Goal: Entertainment & Leisure: Consume media (video, audio)

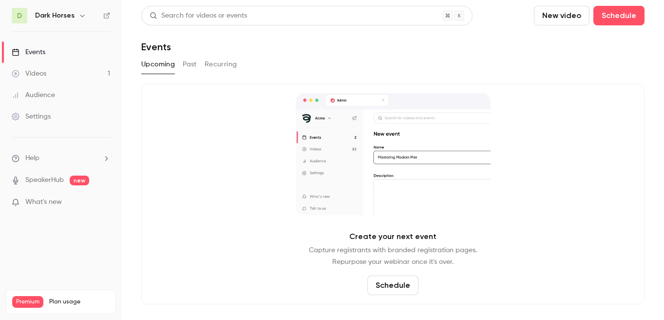
click at [80, 15] on icon "button" at bounding box center [82, 16] width 4 height 2
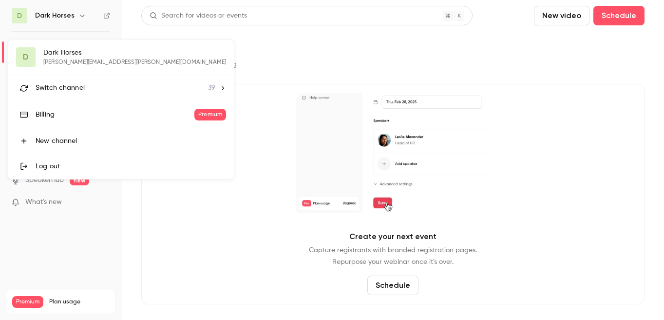
click at [58, 160] on link "Log out" at bounding box center [121, 165] width 226 height 25
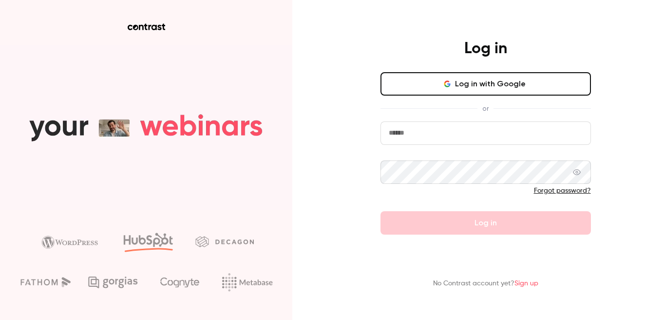
click at [411, 130] on input "email" at bounding box center [485, 132] width 210 height 23
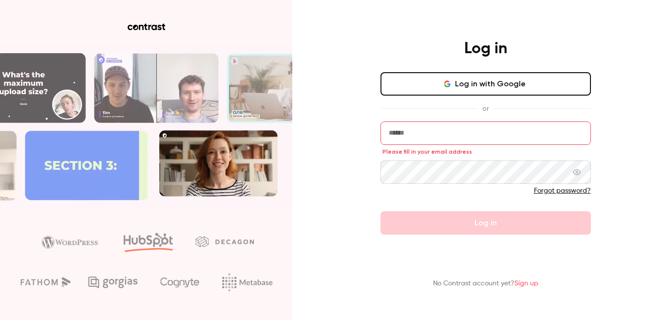
click at [343, 86] on div "Log in Log in with Google or Please fill in your email address Forgot password?…" at bounding box center [332, 160] width 664 height 320
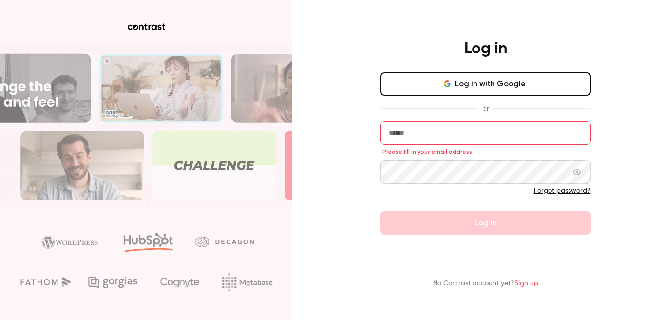
click at [406, 132] on input "email" at bounding box center [485, 132] width 210 height 23
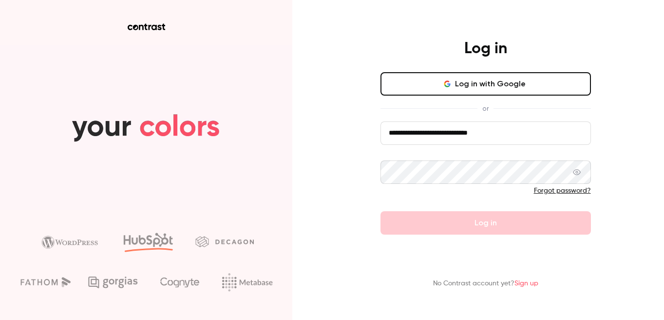
type input "**********"
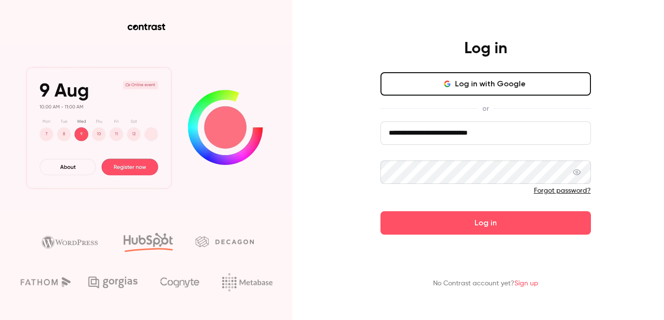
click at [578, 171] on icon at bounding box center [577, 172] width 8 height 8
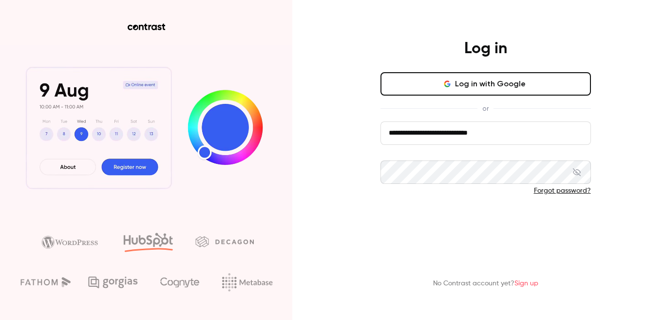
click at [482, 223] on button "Log in" at bounding box center [485, 222] width 210 height 23
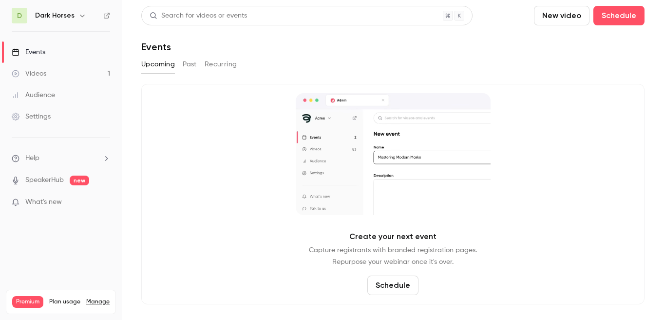
click at [81, 14] on icon "button" at bounding box center [82, 16] width 8 height 8
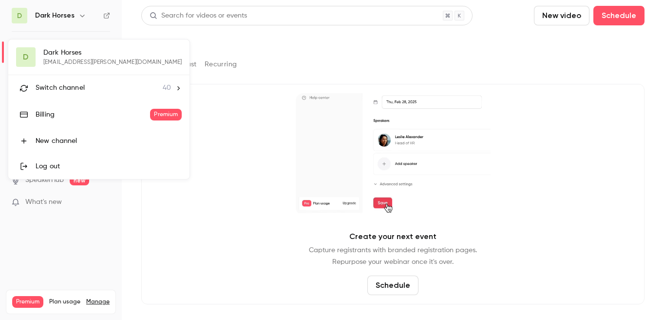
click at [57, 163] on div "Log out" at bounding box center [109, 166] width 146 height 10
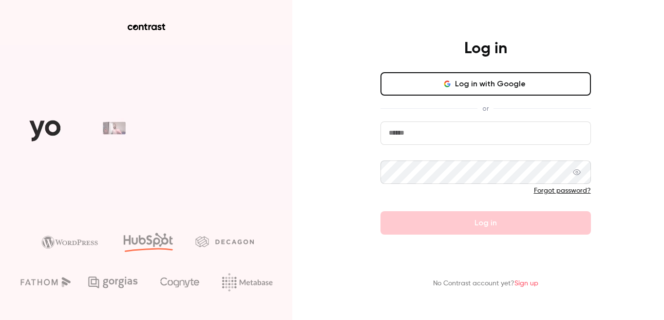
type input "**********"
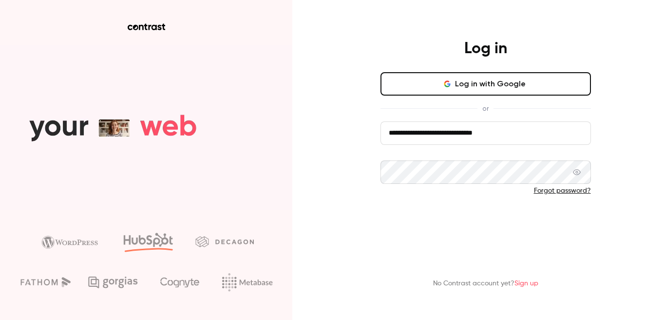
click at [449, 222] on button "Log in" at bounding box center [485, 222] width 210 height 23
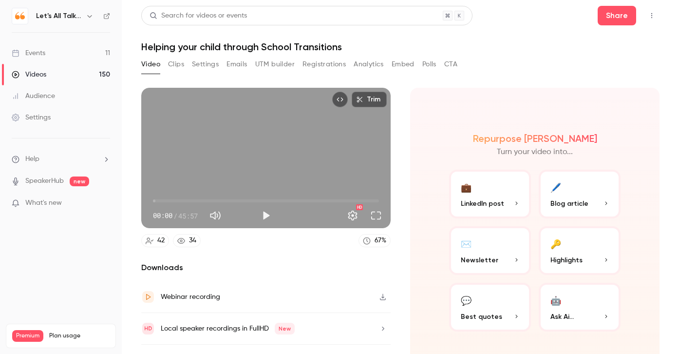
click at [507, 36] on header "Search for videos or events Share Helping your child through School Transitions" at bounding box center [400, 29] width 518 height 47
click at [268, 214] on button "Play" at bounding box center [265, 215] width 19 height 19
click at [266, 212] on button "Pause" at bounding box center [265, 215] width 19 height 19
click at [266, 212] on button "Play" at bounding box center [265, 215] width 19 height 19
type input "****"
